Goal: Share content: Share content

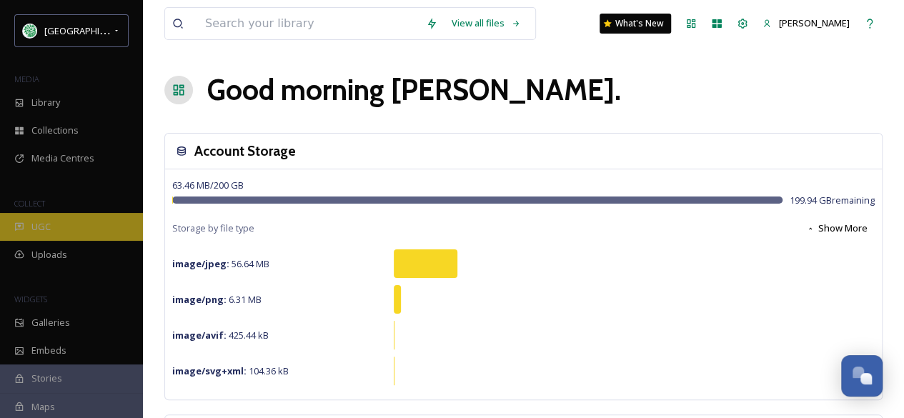
click at [66, 227] on div "UGC" at bounding box center [71, 227] width 143 height 28
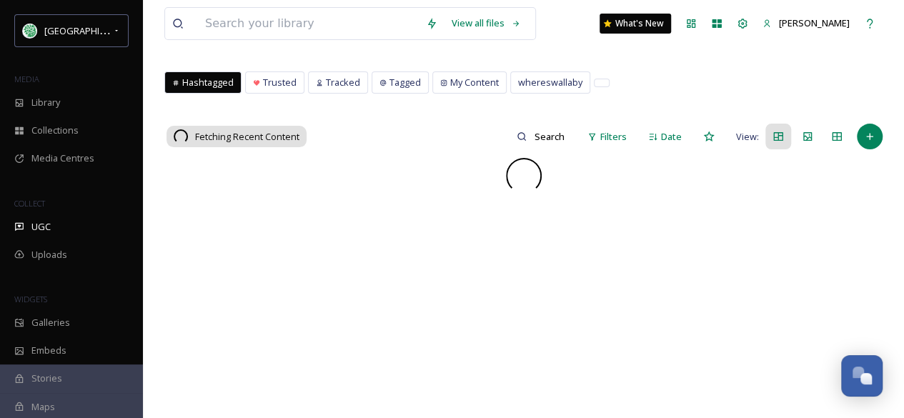
scroll to position [71, 0]
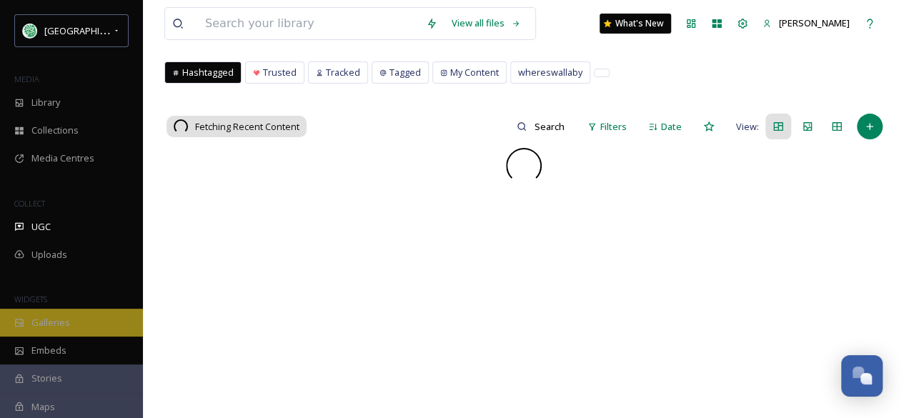
click at [49, 317] on span "Galleries" at bounding box center [50, 323] width 39 height 14
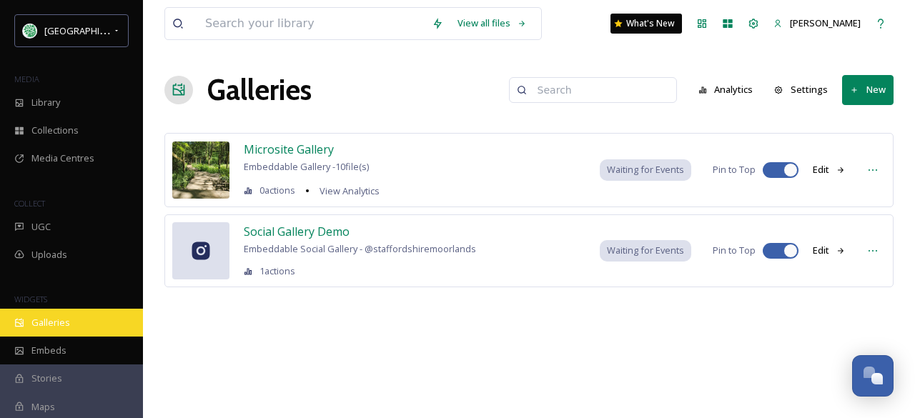
click at [74, 321] on div "Galleries" at bounding box center [71, 323] width 143 height 28
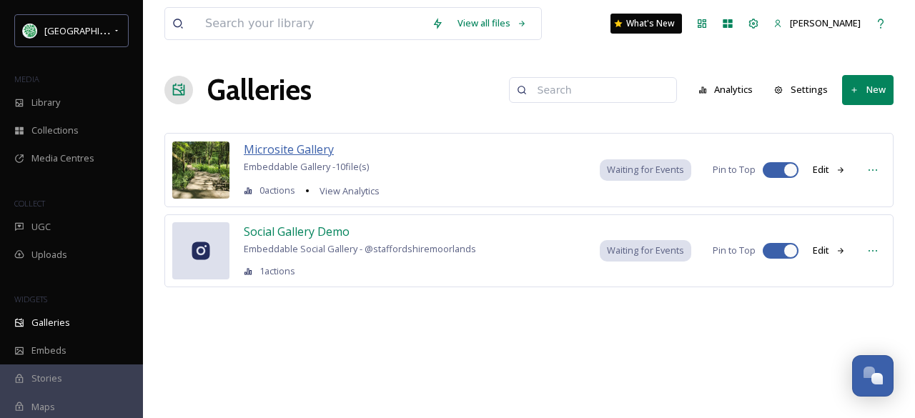
click at [307, 142] on span "Microsite Gallery" at bounding box center [289, 150] width 90 height 16
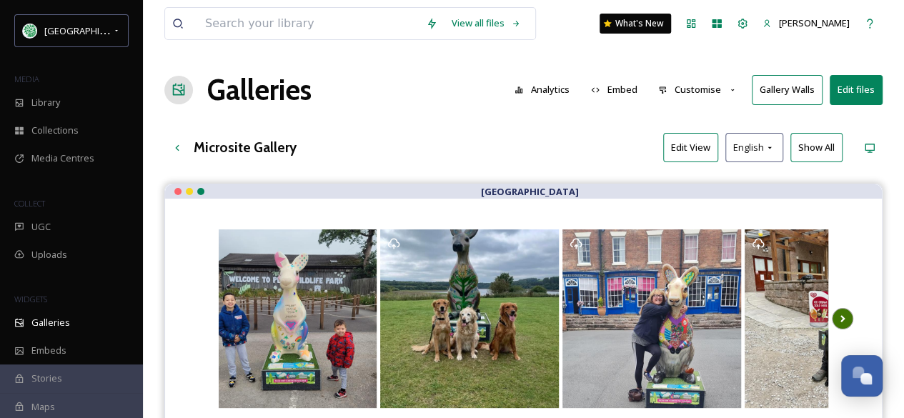
click at [729, 315] on icon at bounding box center [843, 318] width 20 height 21
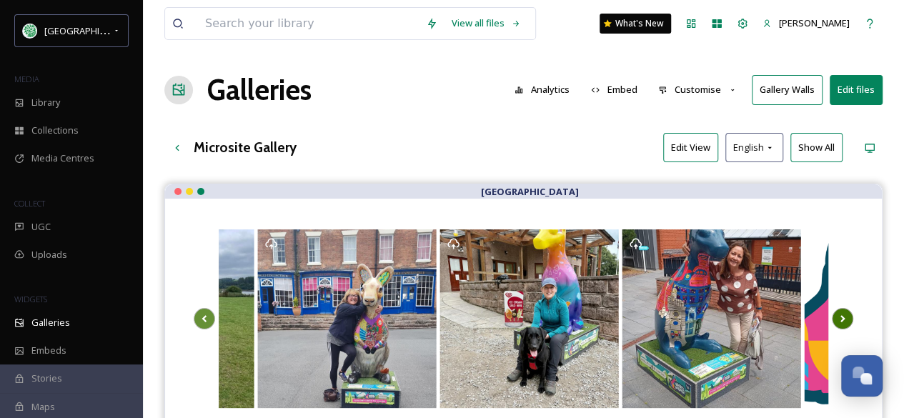
click at [729, 315] on icon at bounding box center [843, 318] width 20 height 21
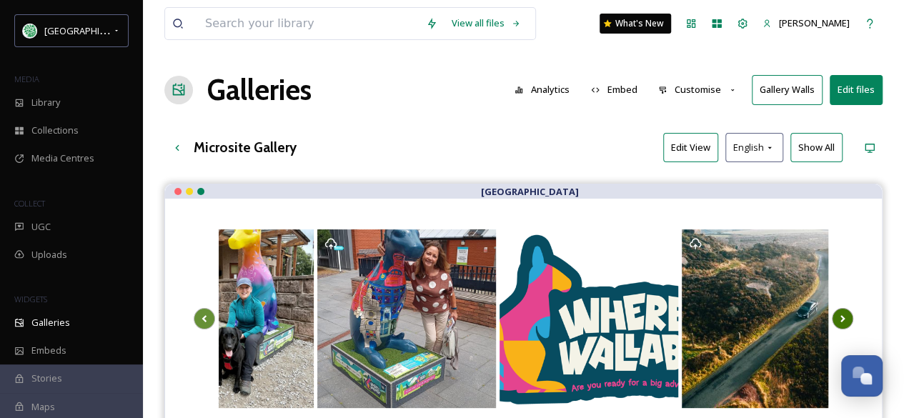
click at [729, 315] on icon at bounding box center [843, 318] width 20 height 21
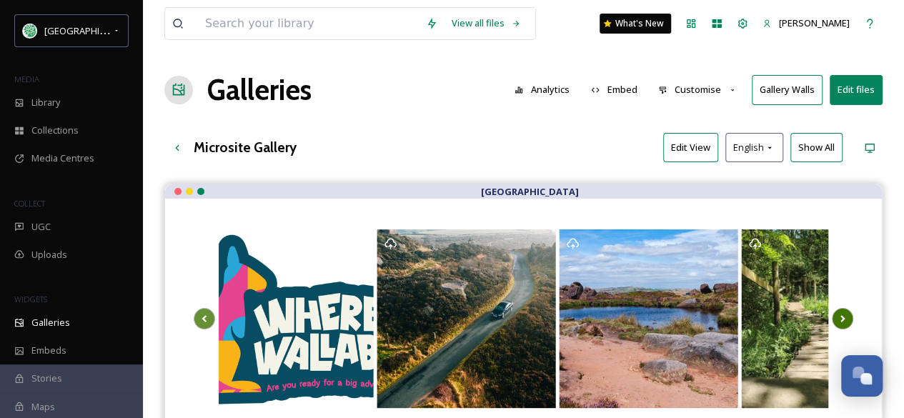
click at [729, 315] on icon at bounding box center [843, 318] width 20 height 21
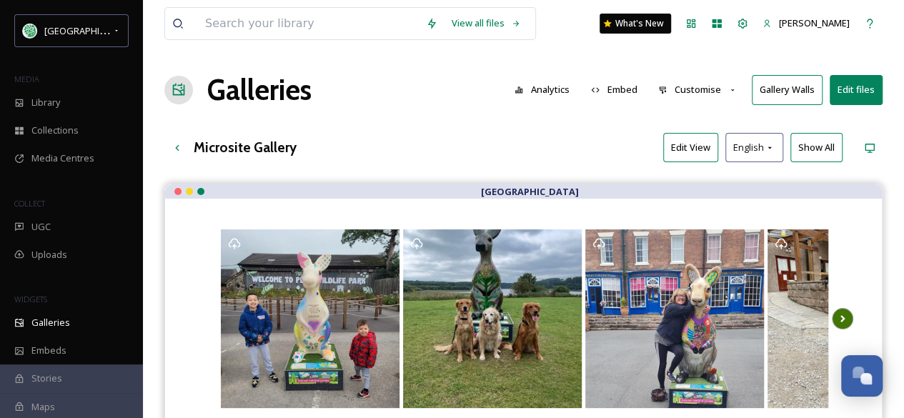
click at [729, 315] on icon at bounding box center [843, 318] width 20 height 21
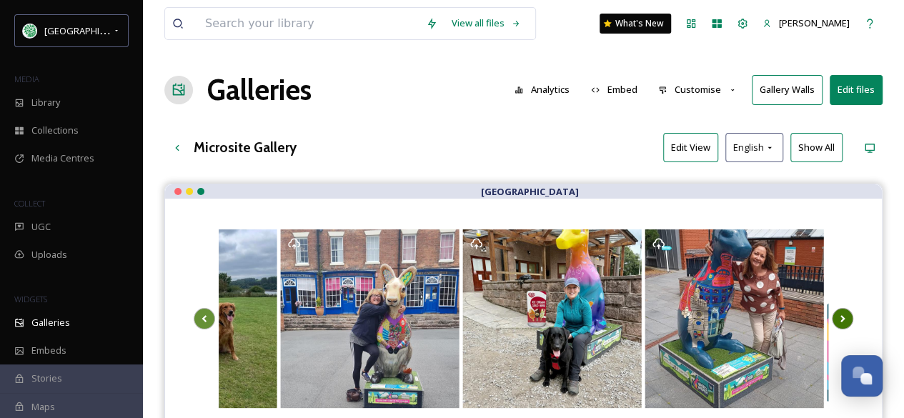
click at [729, 315] on icon at bounding box center [843, 318] width 20 height 21
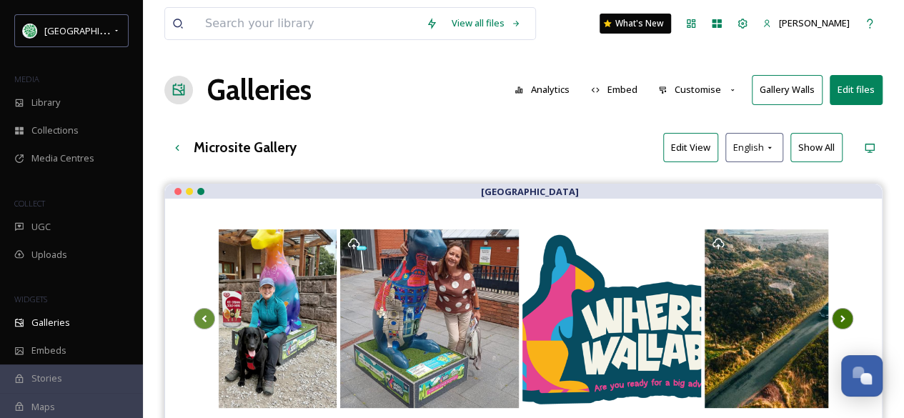
click at [729, 315] on icon at bounding box center [843, 318] width 20 height 21
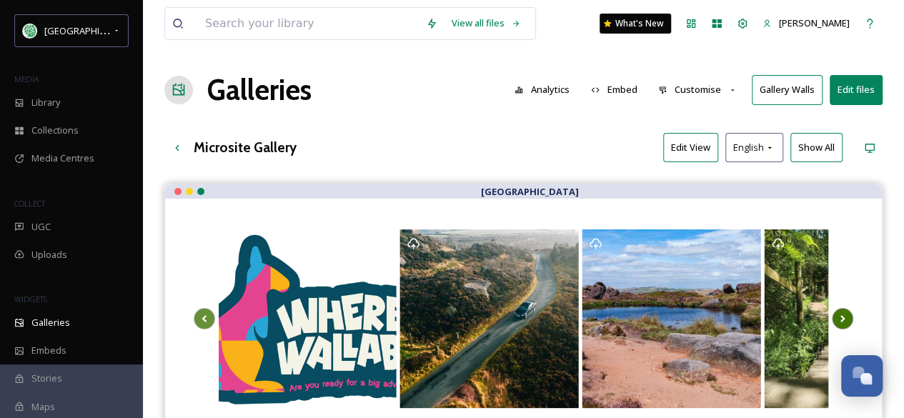
click at [729, 315] on icon at bounding box center [843, 318] width 20 height 21
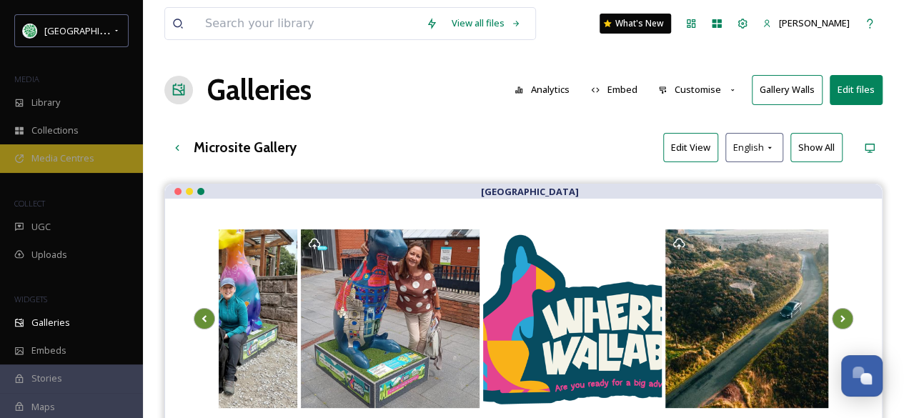
click at [84, 161] on span "Media Centres" at bounding box center [62, 159] width 63 height 14
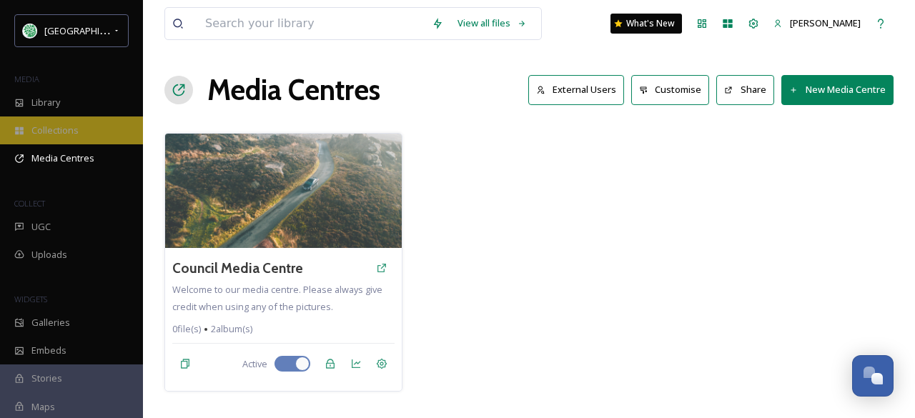
click at [84, 125] on div "Collections" at bounding box center [71, 131] width 143 height 28
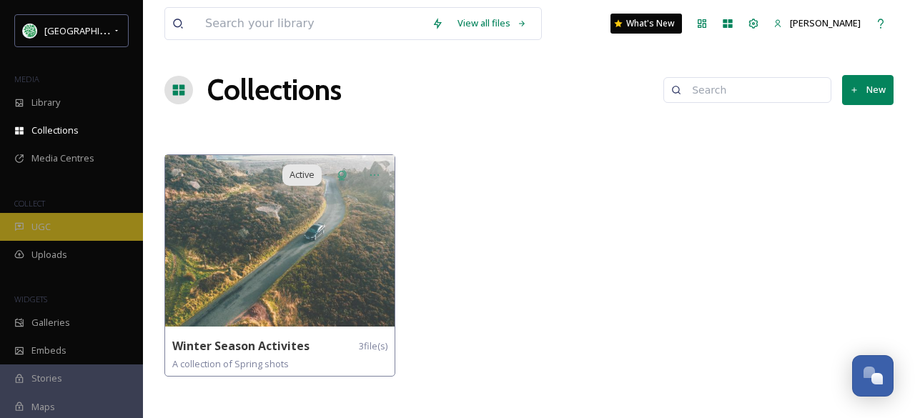
click at [79, 223] on div "UGC" at bounding box center [71, 227] width 143 height 28
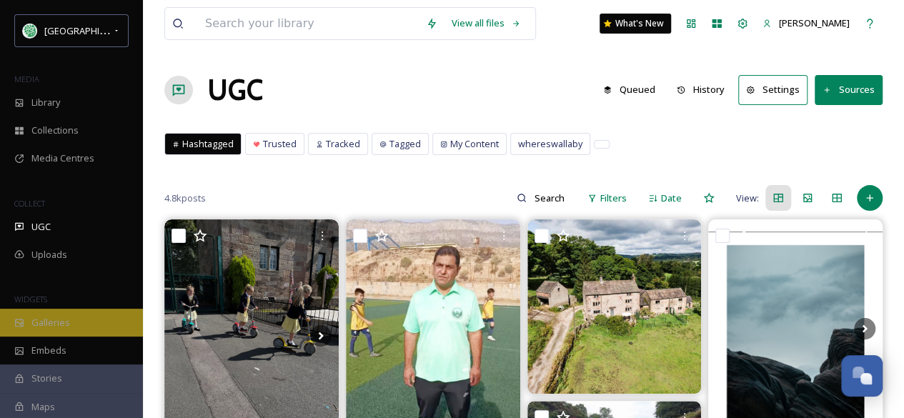
click at [51, 321] on span "Galleries" at bounding box center [50, 323] width 39 height 14
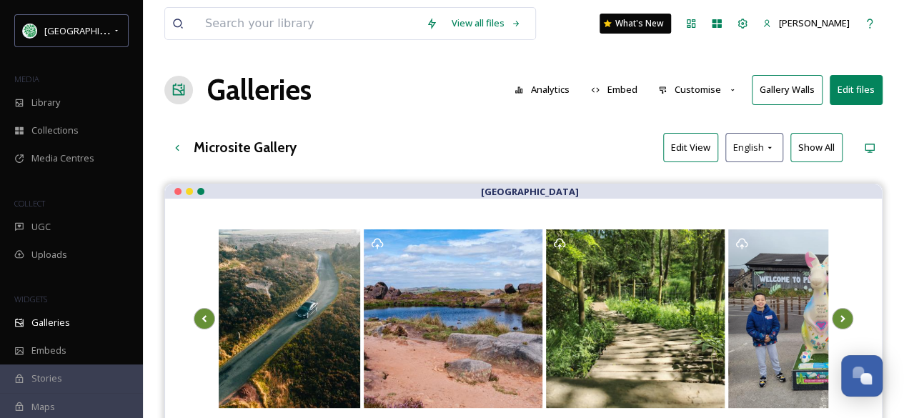
click at [632, 89] on button "Embed" at bounding box center [614, 90] width 61 height 28
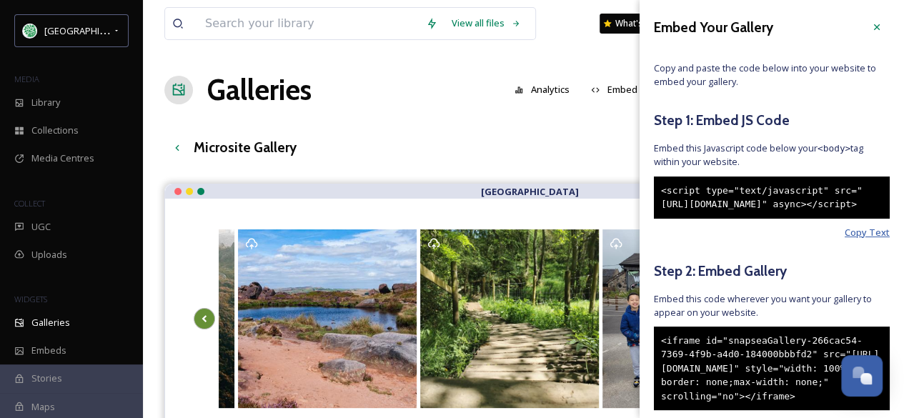
click at [855, 239] on span "Copy Text" at bounding box center [867, 233] width 45 height 14
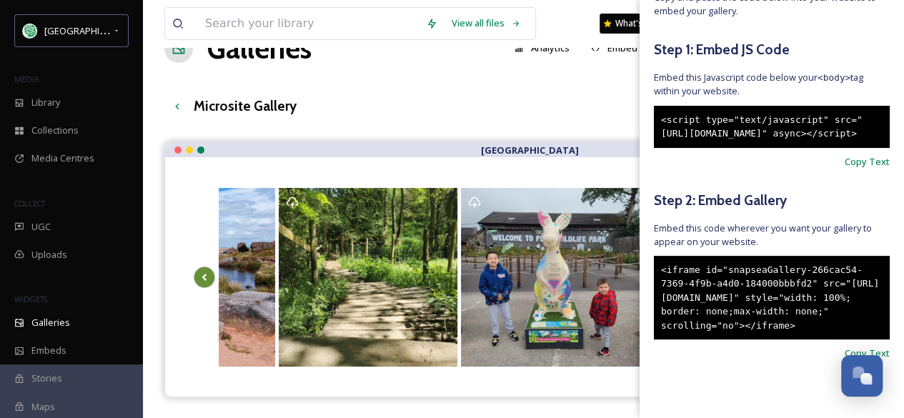
scroll to position [71, 0]
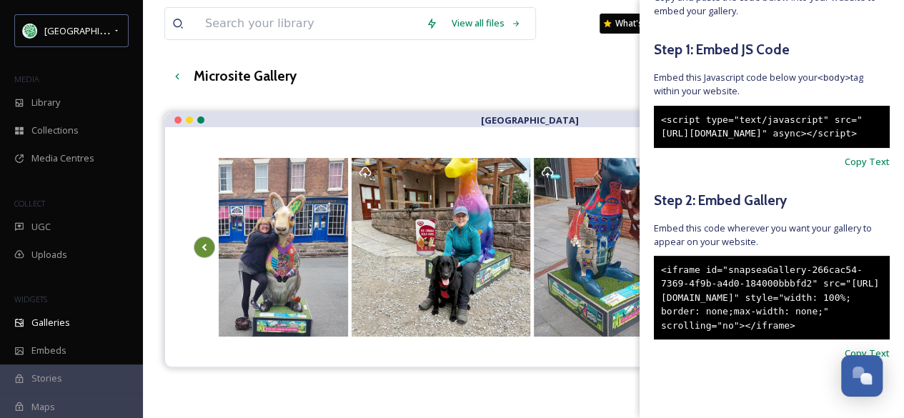
click at [565, 84] on div "Microsite Gallery Edit View English Show All" at bounding box center [523, 75] width 718 height 29
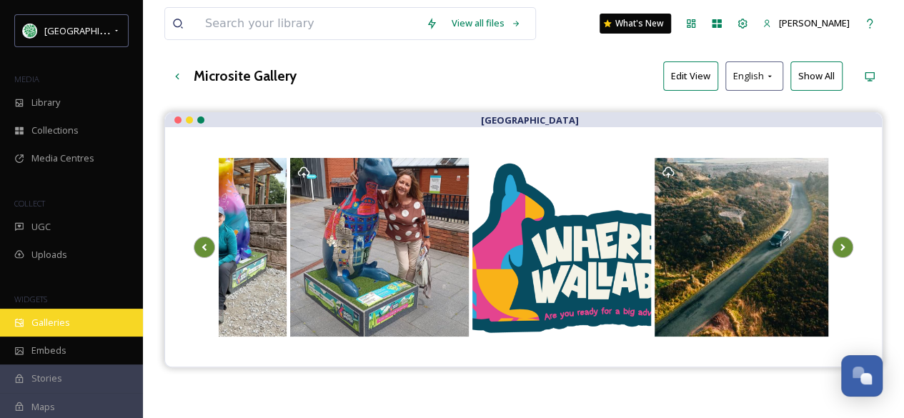
click at [66, 320] on span "Galleries" at bounding box center [50, 323] width 39 height 14
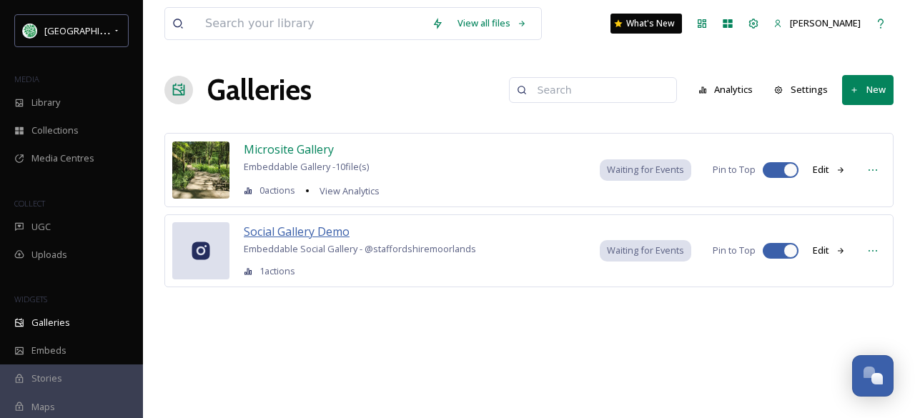
click at [319, 230] on span "Social Gallery Demo" at bounding box center [297, 232] width 106 height 16
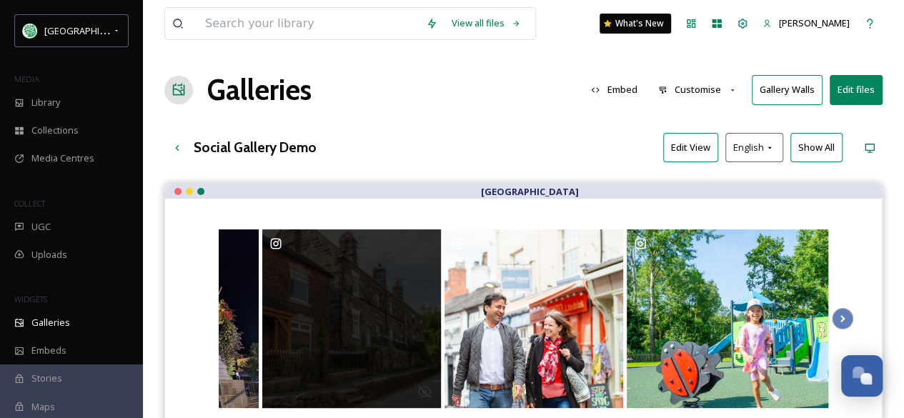
click at [623, 91] on button "Embed" at bounding box center [614, 90] width 61 height 28
